Goal: Task Accomplishment & Management: Manage account settings

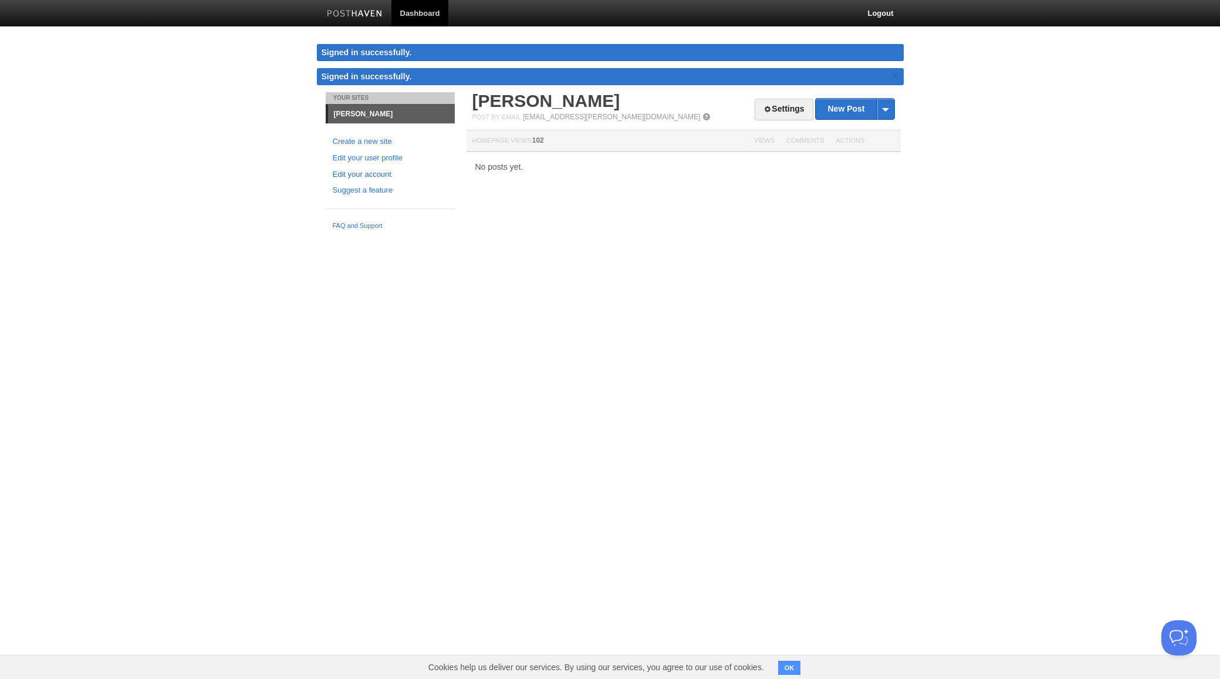
click at [380, 174] on link "Edit your account" at bounding box center [390, 174] width 115 height 12
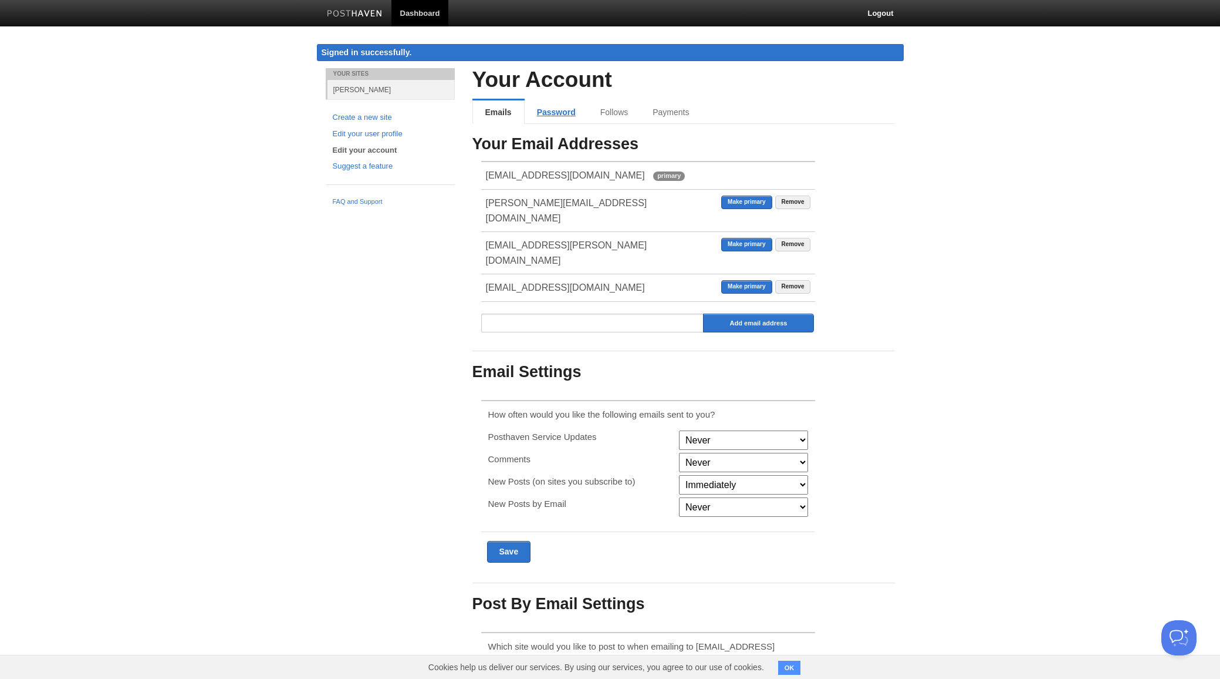
click at [551, 110] on link "Password" at bounding box center [556, 111] width 63 height 23
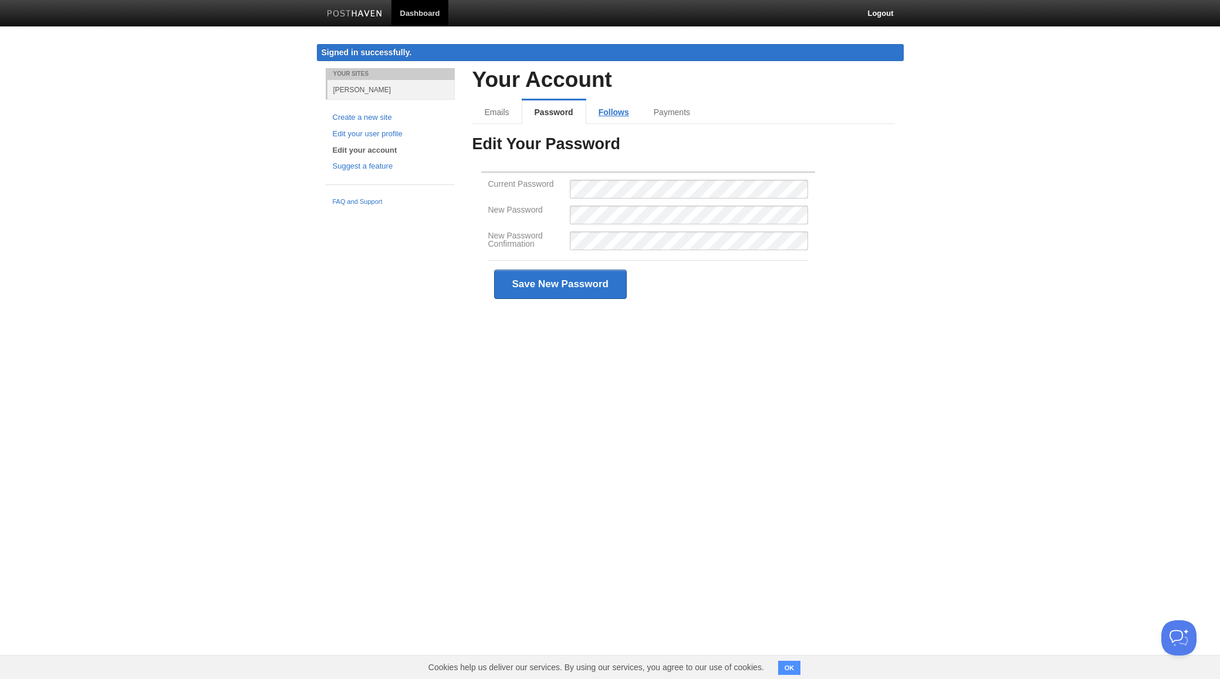
click at [599, 111] on link "Follows" at bounding box center [613, 111] width 55 height 23
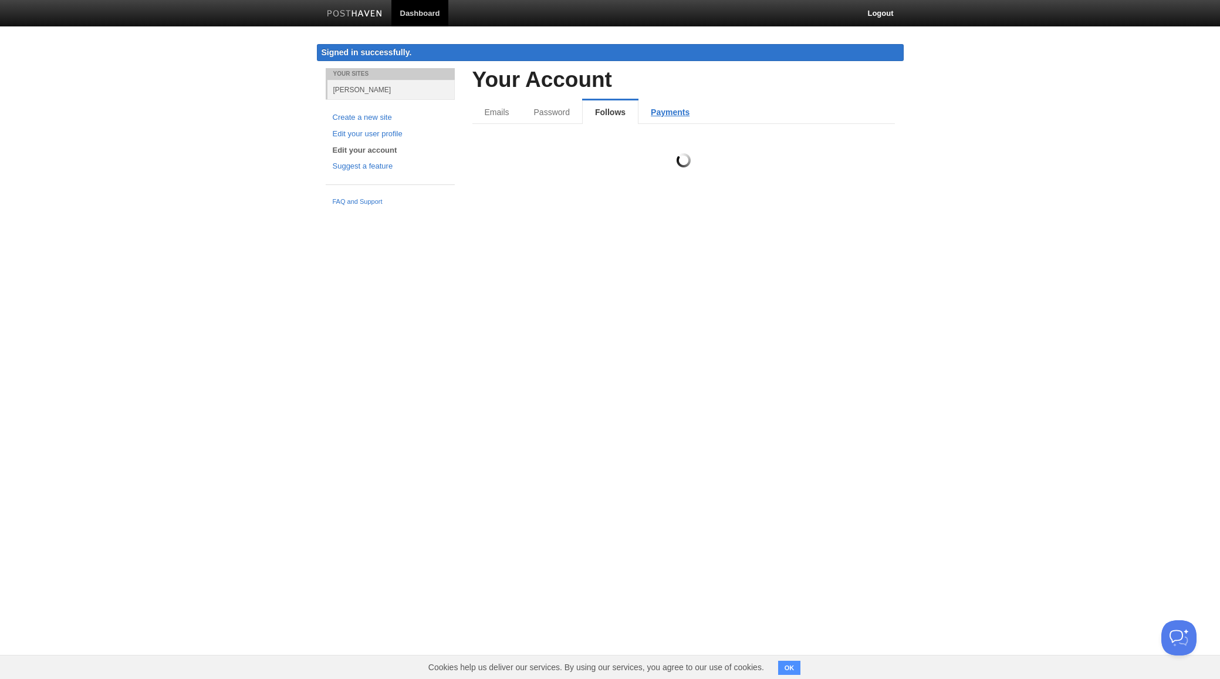
click at [656, 111] on link "Payments" at bounding box center [670, 111] width 63 height 23
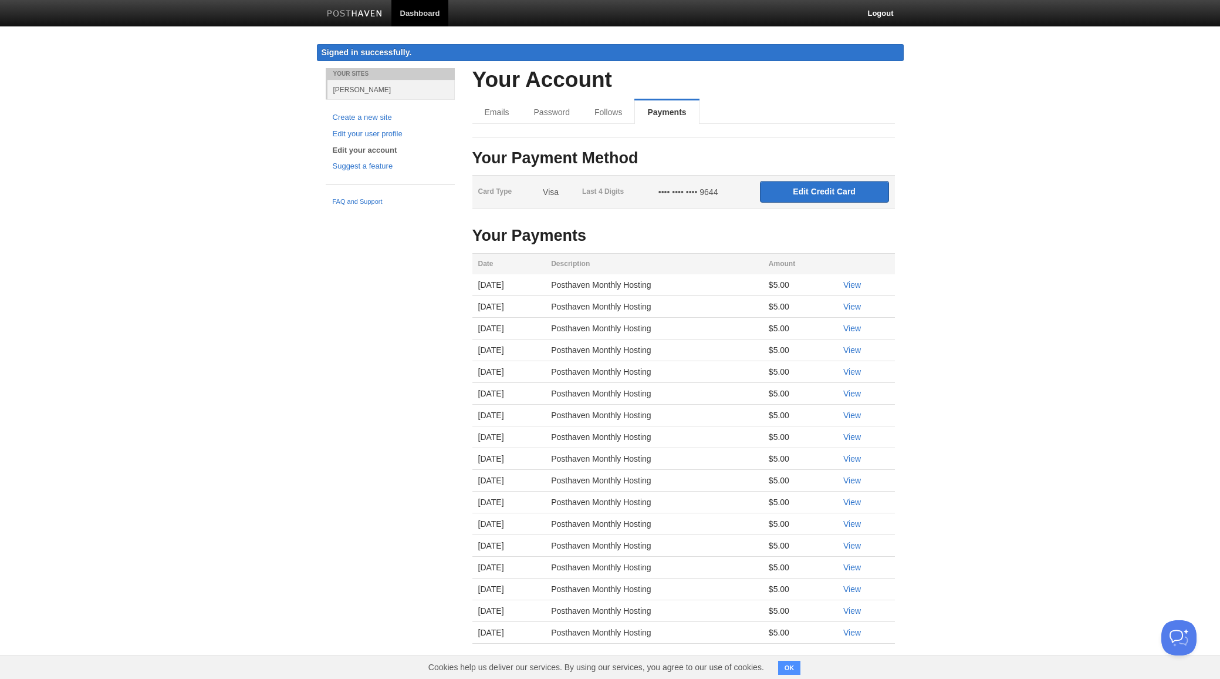
scroll to position [55, 0]
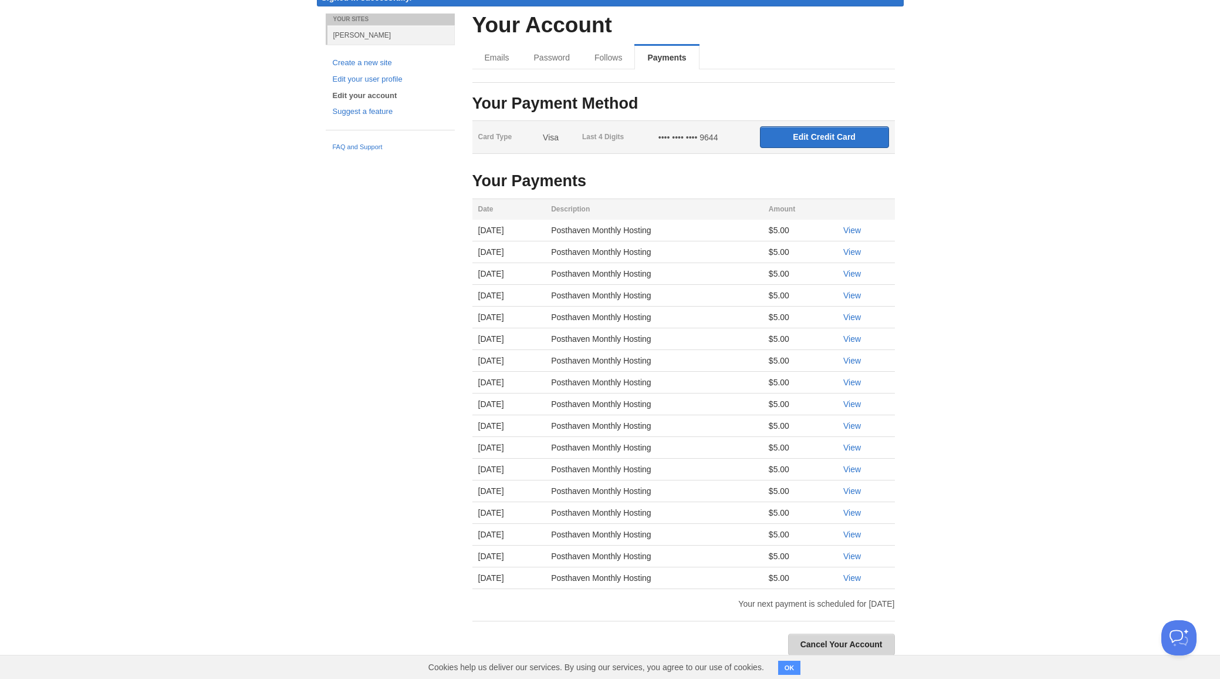
click at [866, 640] on link "Cancel Your Account" at bounding box center [841, 644] width 107 height 22
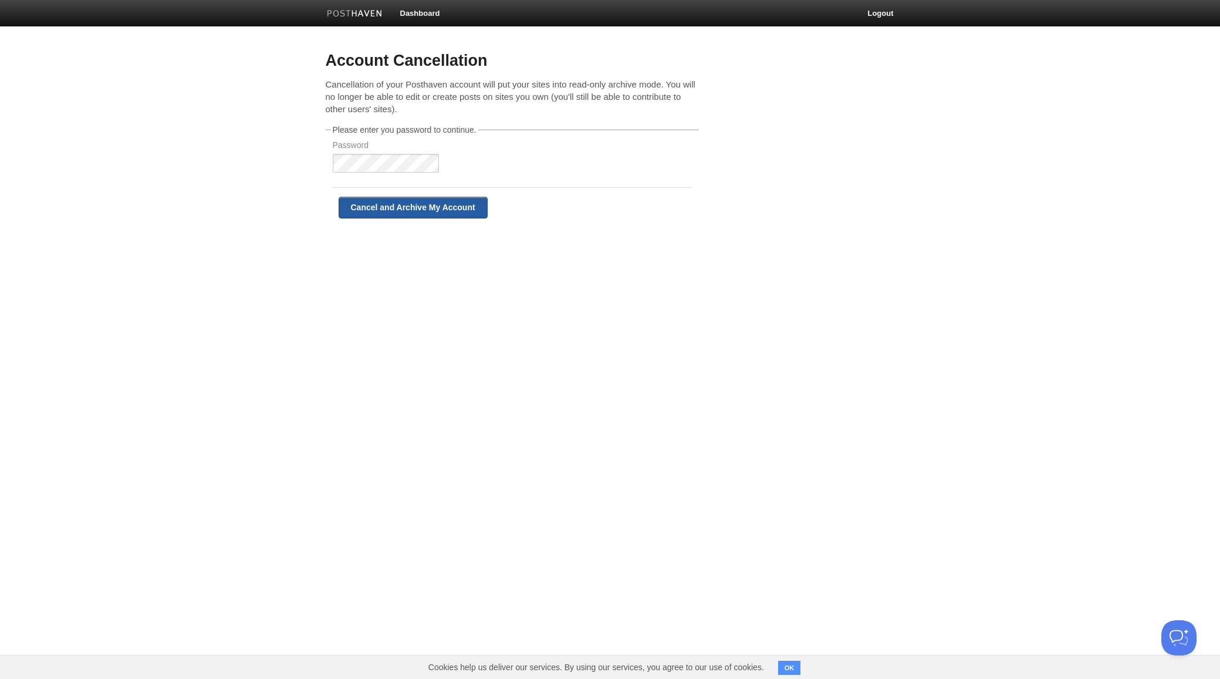
click at [386, 207] on input "Cancel and Archive My Account" at bounding box center [413, 208] width 149 height 22
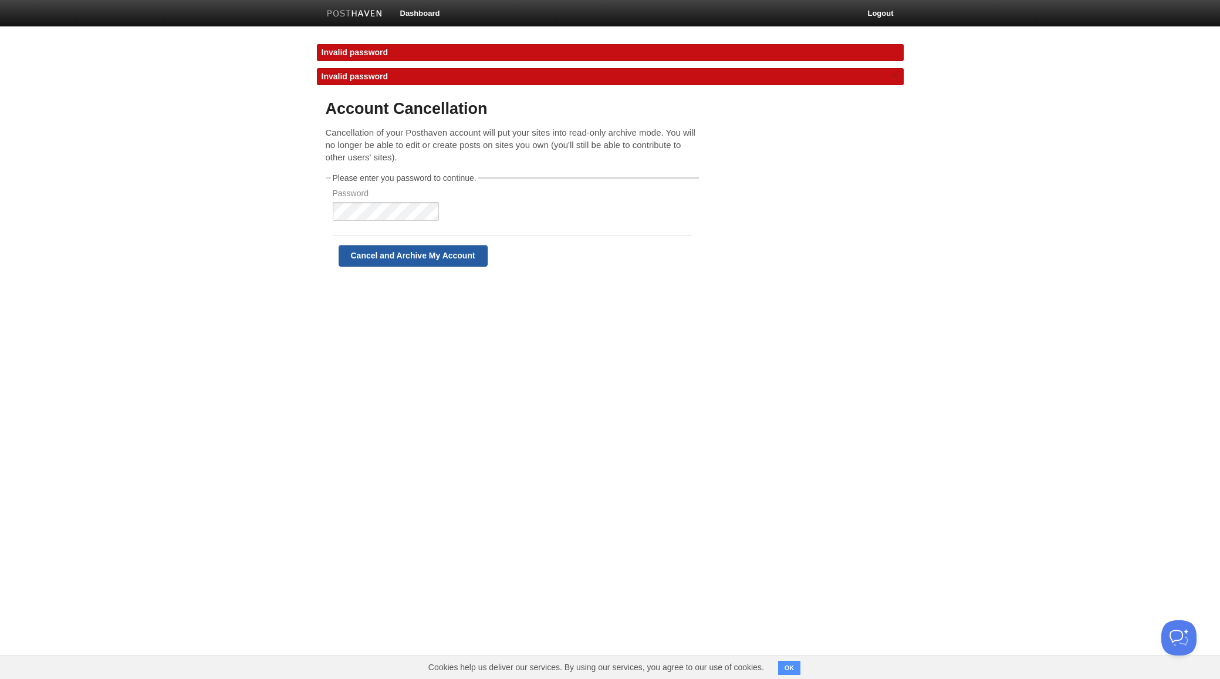
click at [393, 249] on input "Cancel and Archive My Account" at bounding box center [413, 256] width 149 height 22
